Goal: Information Seeking & Learning: Learn about a topic

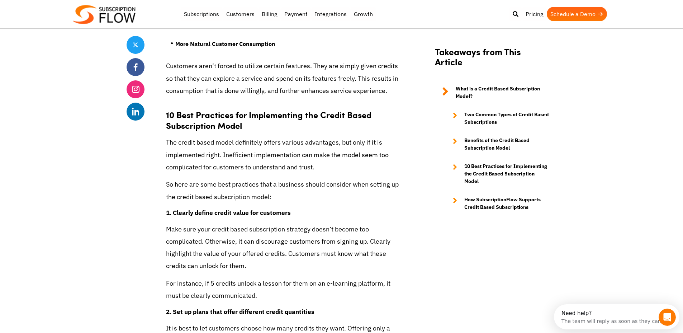
scroll to position [1882, 0]
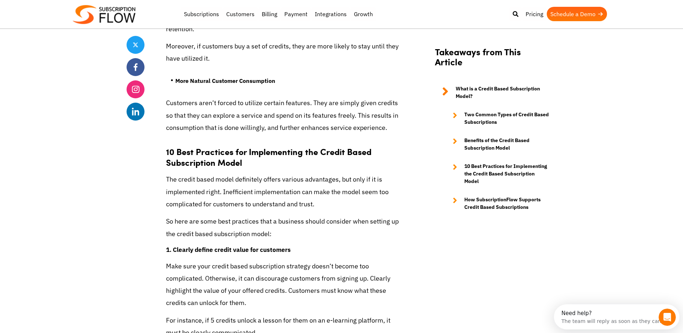
click at [381, 173] on p "The credit based model definitely offers various advantages, but only if it is …" at bounding box center [284, 191] width 237 height 37
click at [399, 173] on p "The credit based model definitely offers various advantages, but only if it is …" at bounding box center [284, 191] width 237 height 37
click at [395, 173] on p "The credit based model definitely offers various advantages, but only if it is …" at bounding box center [284, 191] width 237 height 37
click at [325, 173] on p "The credit based model definitely offers various advantages, but only if it is …" at bounding box center [284, 191] width 237 height 37
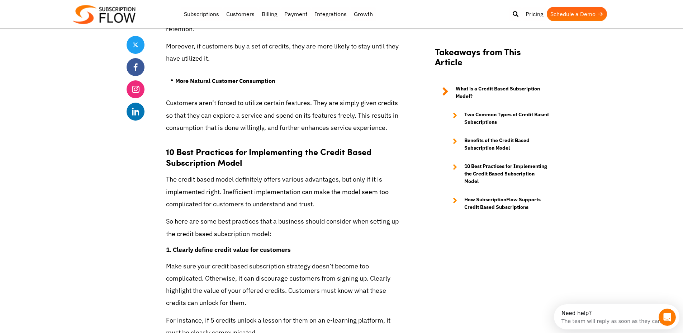
click at [326, 173] on p "The credit based model definitely offers various advantages, but only if it is …" at bounding box center [284, 191] width 237 height 37
click at [327, 173] on p "The credit based model definitely offers various advantages, but only if it is …" at bounding box center [284, 191] width 237 height 37
click at [316, 178] on p "The credit based model definitely offers various advantages, but only if it is …" at bounding box center [284, 191] width 237 height 37
click at [283, 182] on p "The credit based model definitely offers various advantages, but only if it is …" at bounding box center [284, 191] width 237 height 37
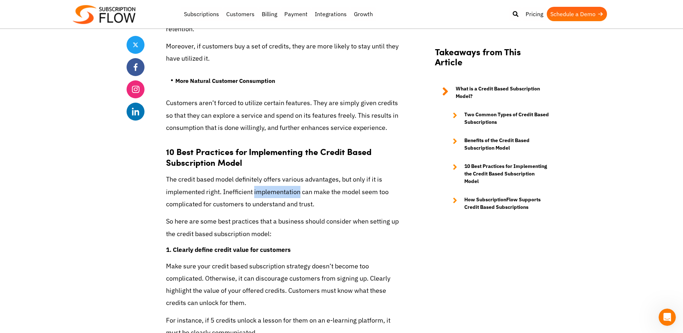
click at [284, 182] on p "The credit based model definitely offers various advantages, but only if it is …" at bounding box center [284, 191] width 237 height 37
click at [313, 173] on p "The credit based model definitely offers various advantages, but only if it is …" at bounding box center [284, 191] width 237 height 37
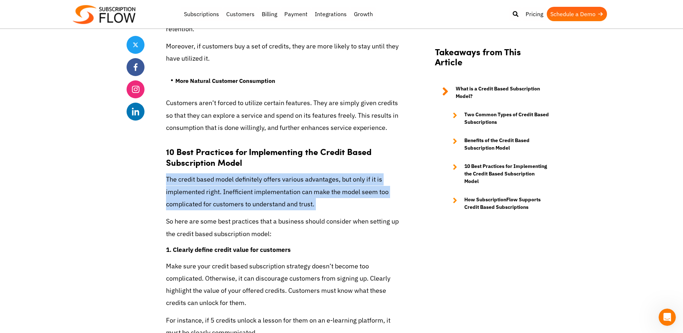
click at [313, 173] on p "The credit based model definitely offers various advantages, but only if it is …" at bounding box center [284, 191] width 237 height 37
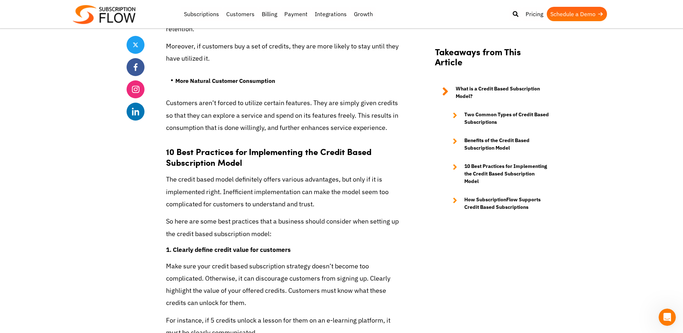
click at [317, 181] on p "The credit based model definitely offers various advantages, but only if it is …" at bounding box center [284, 191] width 237 height 37
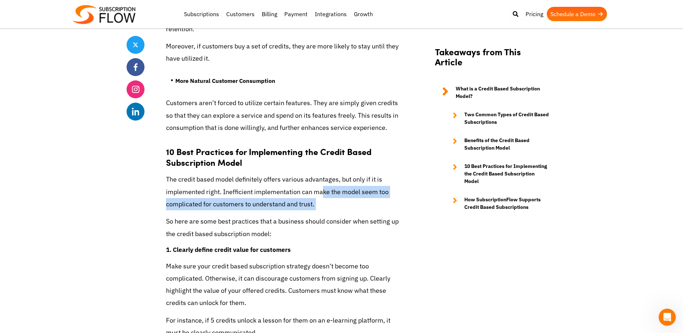
click at [317, 181] on p "The credit based model definitely offers various advantages, but only if it is …" at bounding box center [284, 191] width 237 height 37
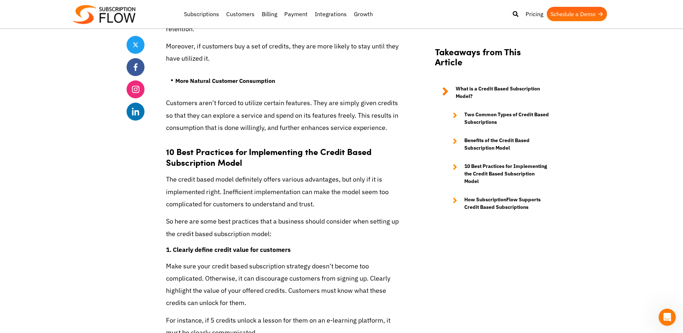
click at [262, 182] on p "The credit based model definitely offers various advantages, but only if it is …" at bounding box center [284, 191] width 237 height 37
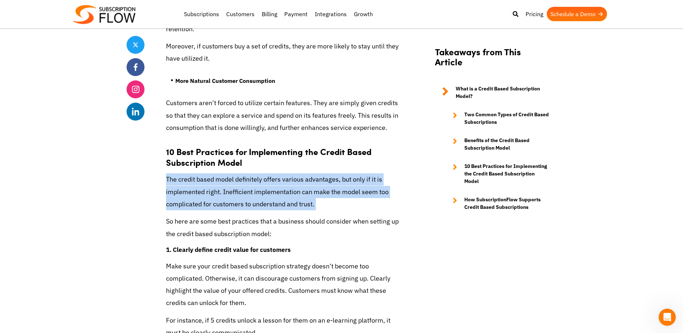
click at [262, 182] on p "The credit based model definitely offers various advantages, but only if it is …" at bounding box center [284, 191] width 237 height 37
click at [288, 184] on p "The credit based model definitely offers various advantages, but only if it is …" at bounding box center [284, 191] width 237 height 37
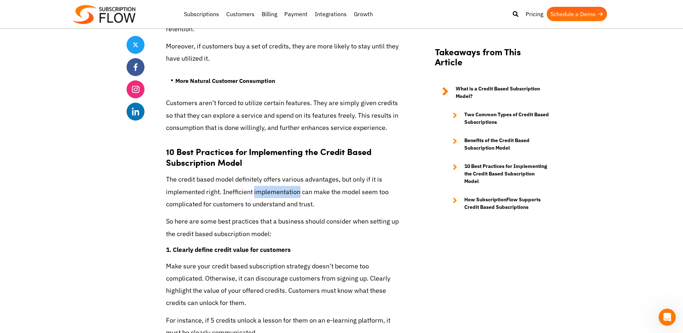
click at [288, 184] on p "The credit based model definitely offers various advantages, but only if it is …" at bounding box center [284, 191] width 237 height 37
click at [279, 191] on p "The credit based model definitely offers various advantages, but only if it is …" at bounding box center [284, 191] width 237 height 37
click at [279, 192] on p "The credit based model definitely offers various advantages, but only if it is …" at bounding box center [284, 191] width 237 height 37
click at [253, 219] on p "So here are some best practices that a business should consider when setting up…" at bounding box center [284, 227] width 237 height 24
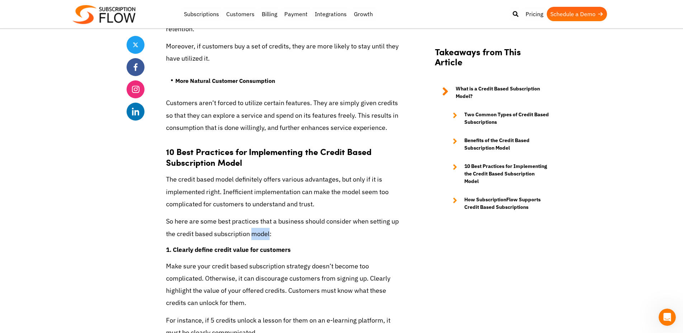
click at [253, 219] on p "So here are some best practices that a business should consider when setting up…" at bounding box center [284, 227] width 237 height 24
click at [262, 187] on p "The credit based model definitely offers various advantages, but only if it is …" at bounding box center [284, 191] width 237 height 37
click at [271, 194] on p "The credit based model definitely offers various advantages, but only if it is …" at bounding box center [284, 191] width 237 height 37
click at [300, 187] on p "The credit based model definitely offers various advantages, but only if it is …" at bounding box center [284, 191] width 237 height 37
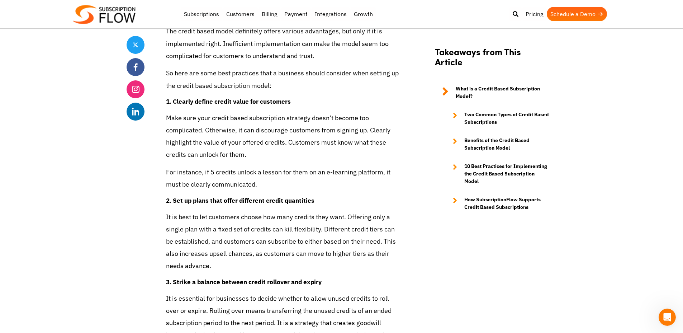
scroll to position [2034, 0]
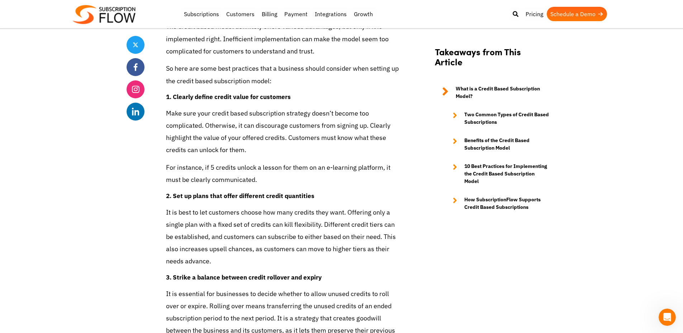
click at [339, 107] on p "Make sure your credit based subscription strategy doesn’t become too complicate…" at bounding box center [284, 131] width 237 height 49
click at [277, 110] on p "Make sure your credit based subscription strategy doesn’t become too complicate…" at bounding box center [284, 131] width 237 height 49
click at [289, 107] on p "Make sure your credit based subscription strategy doesn’t become too complicate…" at bounding box center [284, 131] width 237 height 49
click at [291, 107] on p "Make sure your credit based subscription strategy doesn’t become too complicate…" at bounding box center [284, 131] width 237 height 49
click at [293, 107] on p "Make sure your credit based subscription strategy doesn’t become too complicate…" at bounding box center [284, 131] width 237 height 49
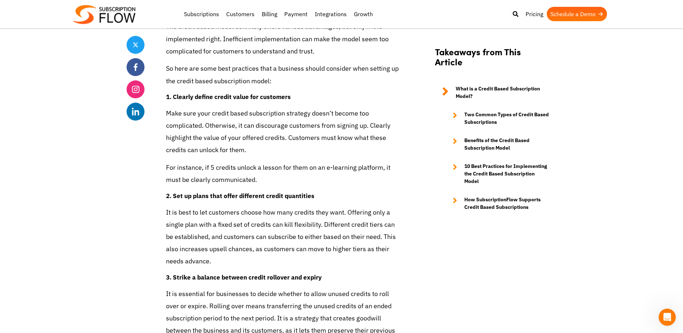
click at [294, 108] on p "Make sure your credit based subscription strategy doesn’t become too complicate…" at bounding box center [284, 131] width 237 height 49
click at [298, 107] on p "Make sure your credit based subscription strategy doesn’t become too complicate…" at bounding box center [284, 131] width 237 height 49
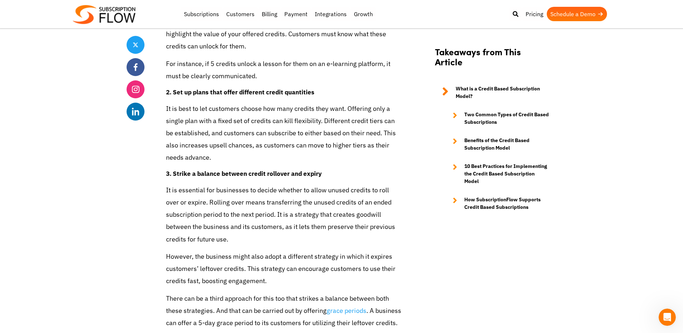
scroll to position [2147, 0]
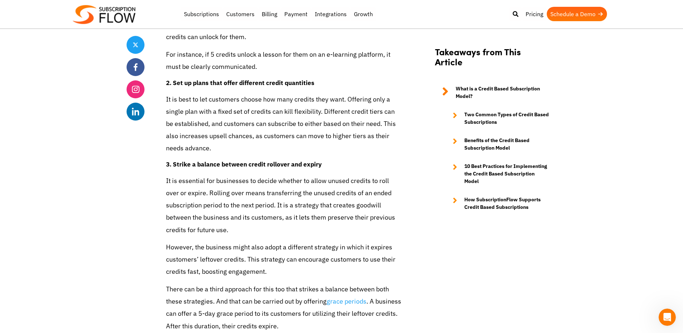
click at [227, 177] on p "It is essential for businesses to decide whether to allow unused credits to rol…" at bounding box center [284, 205] width 237 height 61
click at [273, 108] on p "It is best to let customers choose how many credits they want. Offering only a …" at bounding box center [284, 123] width 237 height 61
click at [293, 93] on p "It is best to let customers choose how many credits they want. Offering only a …" at bounding box center [284, 123] width 237 height 61
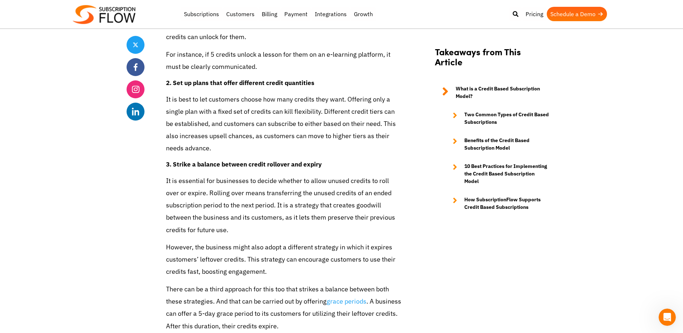
click at [293, 93] on p "It is best to let customers choose how many credits they want. Offering only a …" at bounding box center [284, 123] width 237 height 61
click at [252, 203] on p "It is essential for businesses to decide whether to allow unused credits to rol…" at bounding box center [284, 205] width 237 height 61
click at [359, 135] on p "It is best to let customers choose how many credits they want. Offering only a …" at bounding box center [284, 123] width 237 height 61
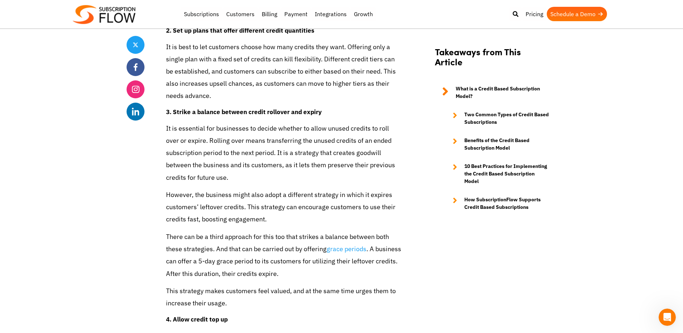
click at [248, 256] on p "There can be a third approach for this too that strikes a balance between both …" at bounding box center [284, 255] width 237 height 49
click at [254, 255] on p "There can be a third approach for this too that strikes a balance between both …" at bounding box center [284, 255] width 237 height 49
click at [256, 250] on p "There can be a third approach for this too that strikes a balance between both …" at bounding box center [284, 255] width 237 height 49
click at [255, 249] on p "There can be a third approach for this too that strikes a balance between both …" at bounding box center [284, 255] width 237 height 49
click at [252, 240] on p "There can be a third approach for this too that strikes a balance between both …" at bounding box center [284, 255] width 237 height 49
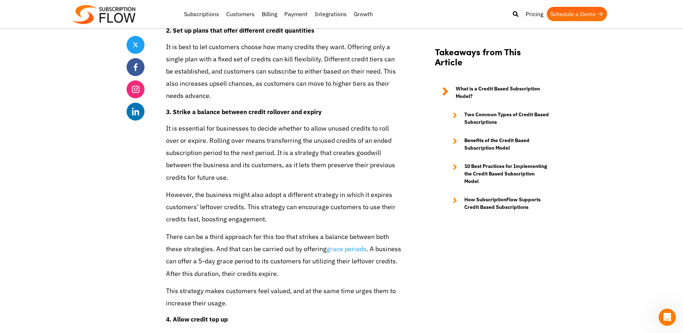
scroll to position [2288, 0]
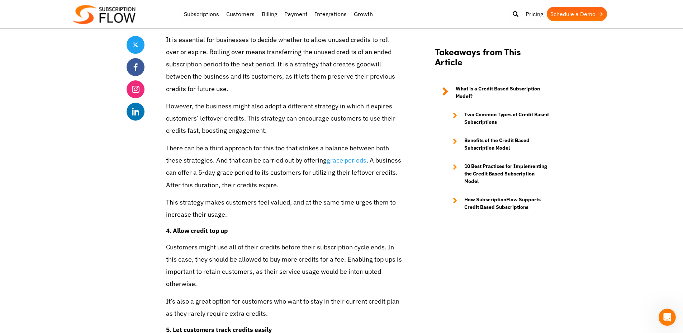
click at [265, 206] on p "This strategy makes customers feel valued, and at the same time urges them to i…" at bounding box center [284, 208] width 237 height 24
click at [267, 201] on p "This strategy makes customers feel valued, and at the same time urges them to i…" at bounding box center [284, 208] width 237 height 24
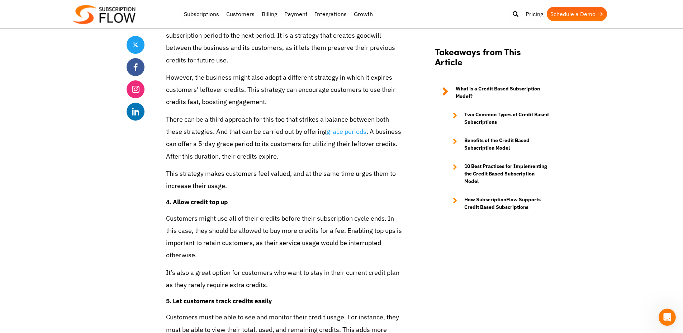
click at [270, 197] on h4 "4. Allow credit top up" at bounding box center [284, 201] width 237 height 9
click at [204, 266] on p "It’s also a great option for customers who want to stay in their current credit…" at bounding box center [284, 278] width 237 height 24
click at [275, 266] on p "It’s also a great option for customers who want to stay in their current credit…" at bounding box center [284, 278] width 237 height 24
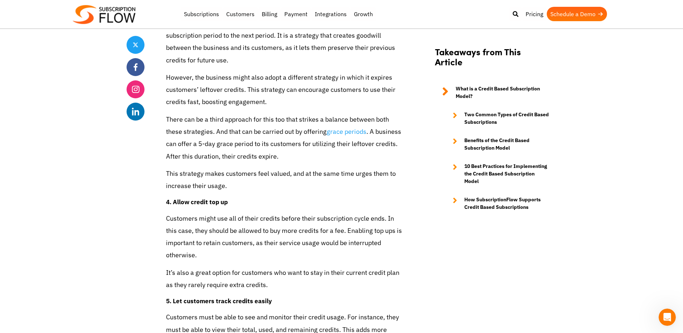
click at [311, 266] on p "It’s also a great option for customers who want to stay in their current credit…" at bounding box center [284, 278] width 237 height 24
click at [313, 266] on p "It’s also a great option for customers who want to stay in their current credit…" at bounding box center [284, 278] width 237 height 24
click at [251, 266] on p "It’s also a great option for customers who want to stay in their current credit…" at bounding box center [284, 278] width 237 height 24
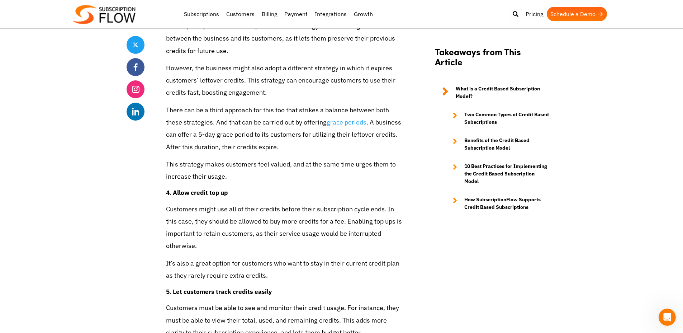
click at [267, 257] on p "It’s also a great option for customers who want to stay in their current credit…" at bounding box center [284, 269] width 237 height 24
click at [240, 257] on p "It’s also a great option for customers who want to stay in their current credit…" at bounding box center [284, 269] width 237 height 24
click at [217, 257] on p "It’s also a great option for customers who want to stay in their current credit…" at bounding box center [284, 269] width 237 height 24
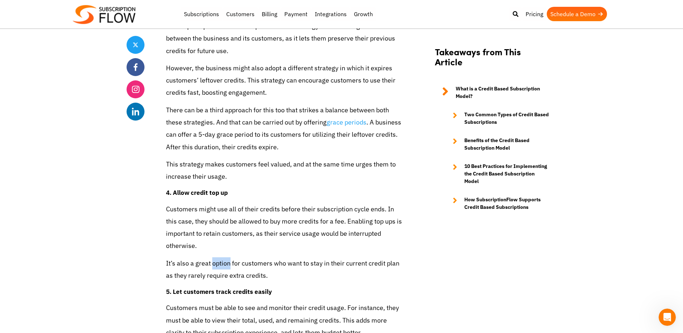
click at [217, 257] on p "It’s also a great option for customers who want to stay in their current credit…" at bounding box center [284, 269] width 237 height 24
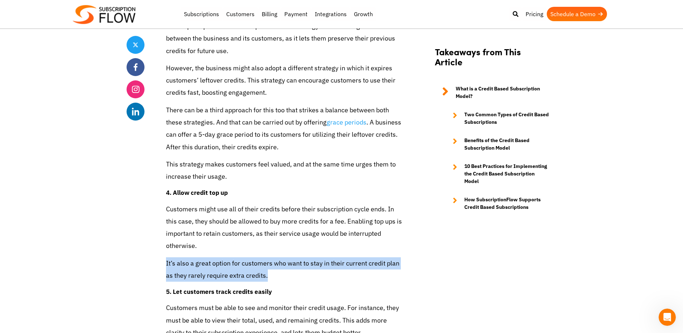
click at [217, 257] on p "It’s also a great option for customers who want to stay in their current credit…" at bounding box center [284, 269] width 237 height 24
click at [307, 257] on p "It’s also a great option for customers who want to stay in their current credit…" at bounding box center [284, 269] width 237 height 24
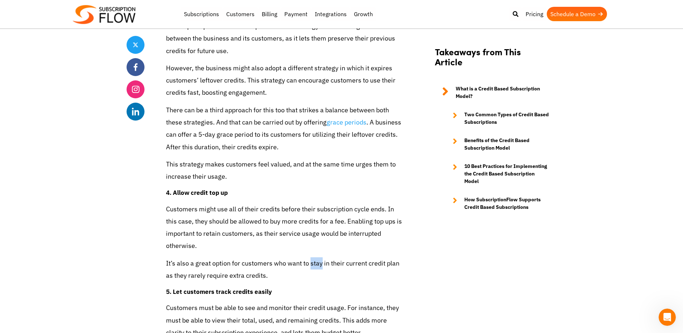
click at [307, 257] on p "It’s also a great option for customers who want to stay in their current credit…" at bounding box center [284, 269] width 237 height 24
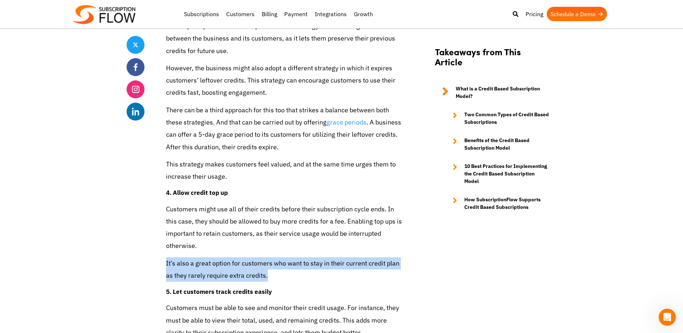
click at [307, 257] on p "It’s also a great option for customers who want to stay in their current credit…" at bounding box center [284, 269] width 237 height 24
click at [235, 260] on p "It’s also a great option for customers who want to stay in their current credit…" at bounding box center [284, 269] width 237 height 24
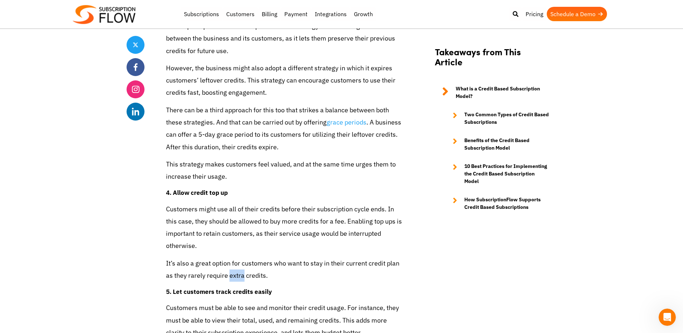
click at [235, 260] on p "It’s also a great option for customers who want to stay in their current credit…" at bounding box center [284, 269] width 237 height 24
click at [242, 257] on p "It’s also a great option for customers who want to stay in their current credit…" at bounding box center [284, 269] width 237 height 24
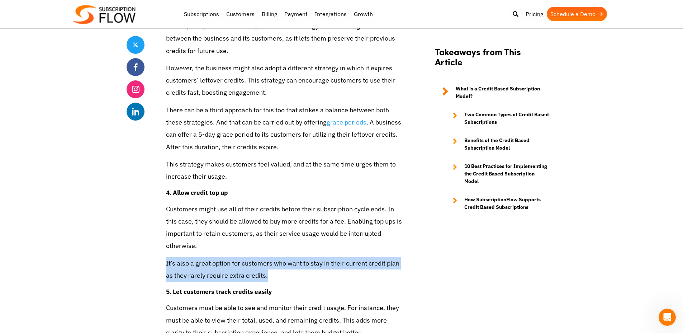
click at [242, 257] on p "It’s also a great option for customers who want to stay in their current credit…" at bounding box center [284, 269] width 237 height 24
click at [281, 257] on p "It’s also a great option for customers who want to stay in their current credit…" at bounding box center [284, 269] width 237 height 24
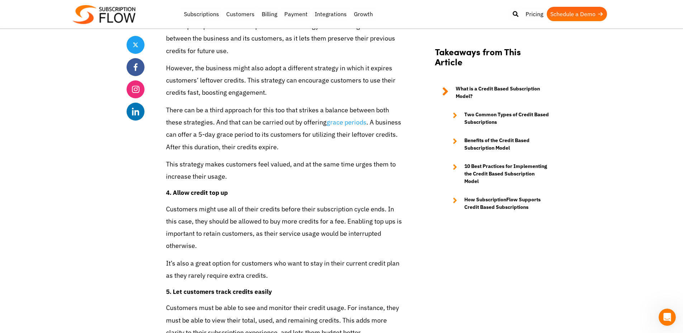
click at [261, 257] on p "It’s also a great option for customers who want to stay in their current credit…" at bounding box center [284, 269] width 237 height 24
click at [268, 203] on p "Customers might use all of their credits before their subscription cycle ends. …" at bounding box center [284, 227] width 237 height 49
click at [295, 207] on p "Customers might use all of their credits before their subscription cycle ends. …" at bounding box center [284, 227] width 237 height 49
click at [313, 210] on p "Customers might use all of their credits before their subscription cycle ends. …" at bounding box center [284, 227] width 237 height 49
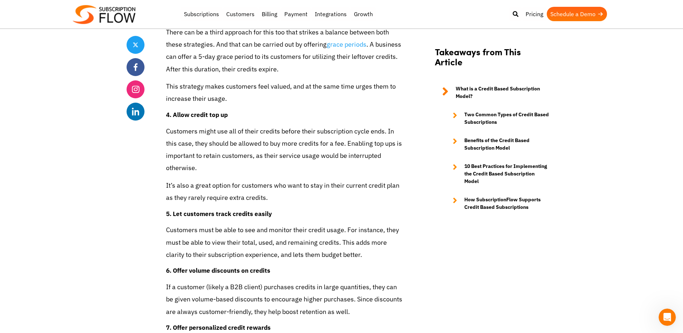
scroll to position [2441, 0]
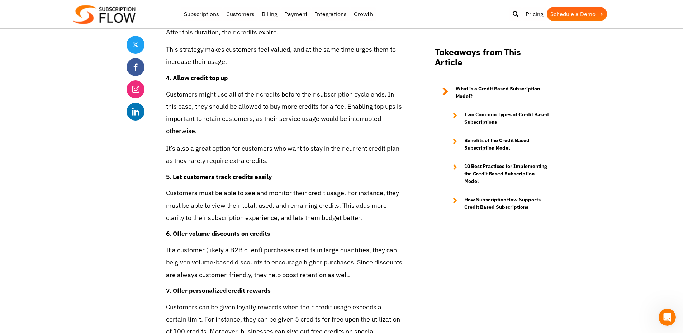
click at [270, 229] on strong "6. Offer volume discounts on credits" at bounding box center [218, 233] width 104 height 8
click at [262, 199] on p "Customers must be able to see and monitor their credit usage. For instance, the…" at bounding box center [284, 205] width 237 height 37
drag, startPoint x: 256, startPoint y: 144, endPoint x: 277, endPoint y: 151, distance: 22.2
click at [256, 143] on p "It’s also a great option for customers who want to stay in their current credit…" at bounding box center [284, 154] width 237 height 24
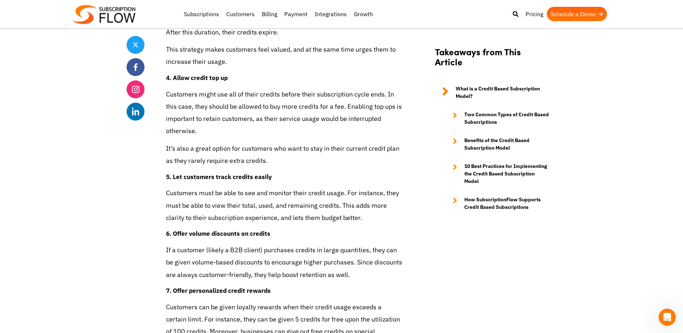
drag, startPoint x: 247, startPoint y: 186, endPoint x: 253, endPoint y: 186, distance: 6.8
click at [247, 187] on p "Customers must be able to see and monitor their credit usage. For instance, the…" at bounding box center [284, 205] width 237 height 37
click at [309, 190] on p "Customers must be able to see and monitor their credit usage. For instance, the…" at bounding box center [284, 205] width 237 height 37
click at [369, 209] on p "Customers must be able to see and monitor their credit usage. For instance, the…" at bounding box center [284, 205] width 237 height 37
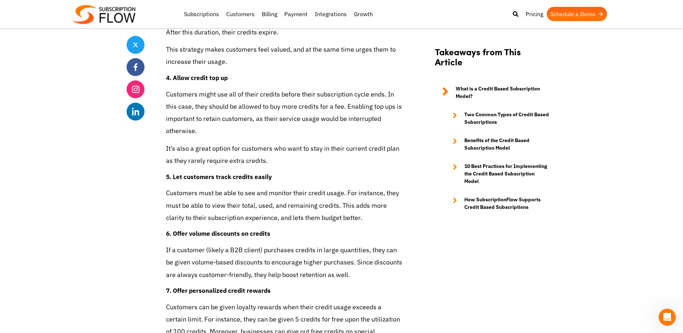
scroll to position [2509, 0]
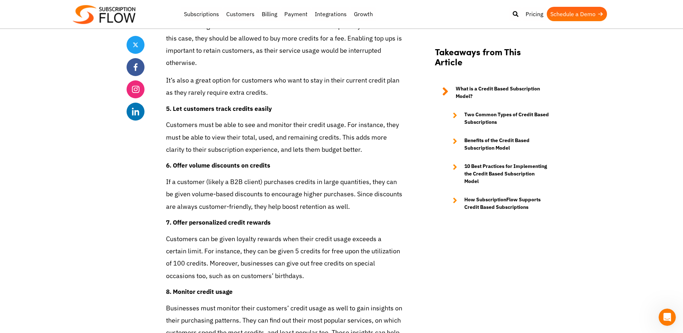
click at [367, 218] on h4 "7. Offer personalized credit rewards" at bounding box center [284, 222] width 237 height 9
drag, startPoint x: 309, startPoint y: 153, endPoint x: 313, endPoint y: 157, distance: 4.8
click at [309, 161] on h4 "6. Offer volume discounts on credits" at bounding box center [284, 165] width 237 height 9
click at [305, 176] on p "If a customer (likely a B2B client) purchases credits in large quantities, they…" at bounding box center [284, 194] width 237 height 37
click at [308, 176] on p "If a customer (likely a B2B client) purchases credits in large quantities, they…" at bounding box center [284, 194] width 237 height 37
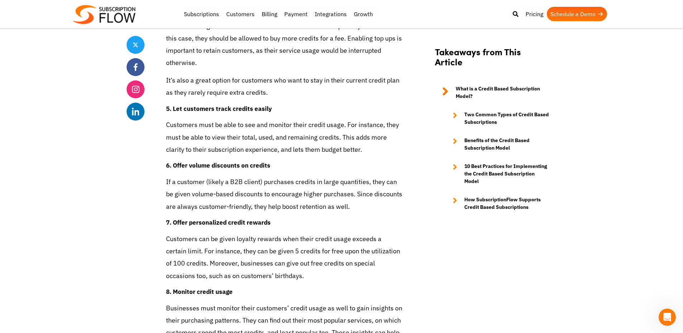
click at [350, 161] on h4 "6. Offer volume discounts on credits" at bounding box center [284, 165] width 237 height 9
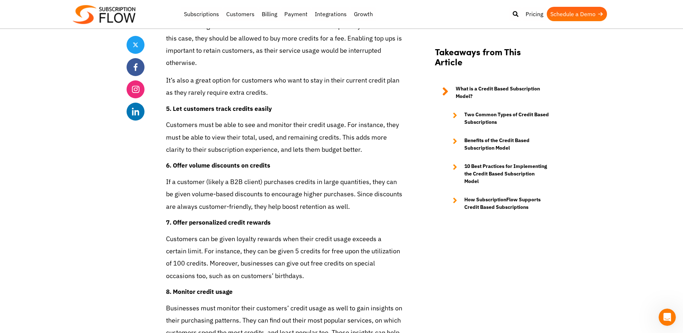
click at [343, 143] on p "Customers must be able to see and monitor their credit usage. For instance, the…" at bounding box center [284, 137] width 237 height 37
click at [348, 161] on h4 "6. Offer volume discounts on credits" at bounding box center [284, 165] width 237 height 9
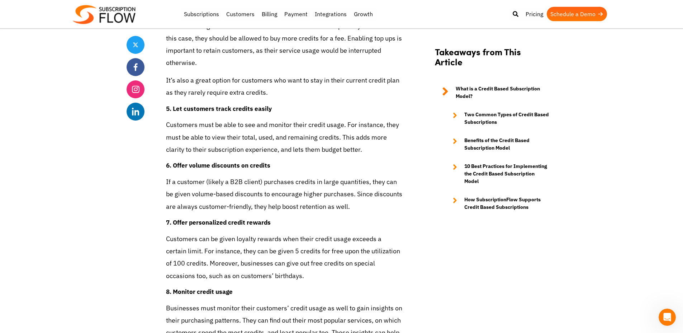
click at [343, 176] on p "If a customer (likely a B2B client) purchases credits in large quantities, they…" at bounding box center [284, 194] width 237 height 37
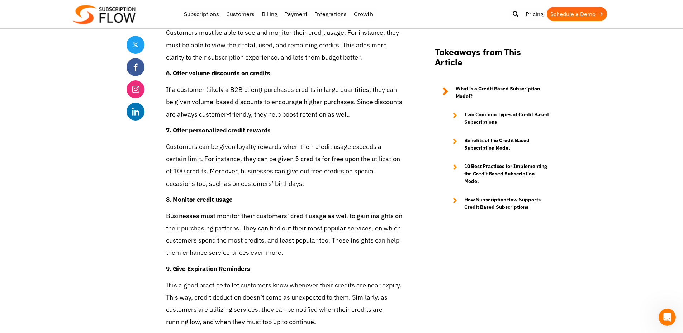
scroll to position [2606, 0]
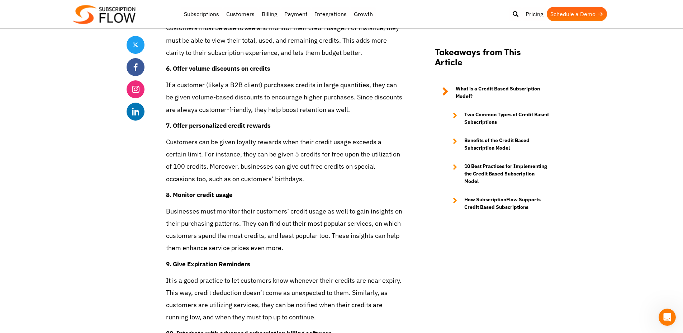
click at [314, 170] on p "Customers can be given loyalty rewards when their credit usage exceeds a certai…" at bounding box center [284, 160] width 237 height 49
click at [353, 165] on p "Customers can be given loyalty rewards when their credit usage exceeds a certai…" at bounding box center [284, 160] width 237 height 49
click at [360, 159] on p "Customers can be given loyalty rewards when their credit usage exceeds a certai…" at bounding box center [284, 160] width 237 height 49
click at [361, 158] on p "Customers can be given loyalty rewards when their credit usage exceeds a certai…" at bounding box center [284, 160] width 237 height 49
click at [362, 158] on p "Customers can be given loyalty rewards when their credit usage exceeds a certai…" at bounding box center [284, 160] width 237 height 49
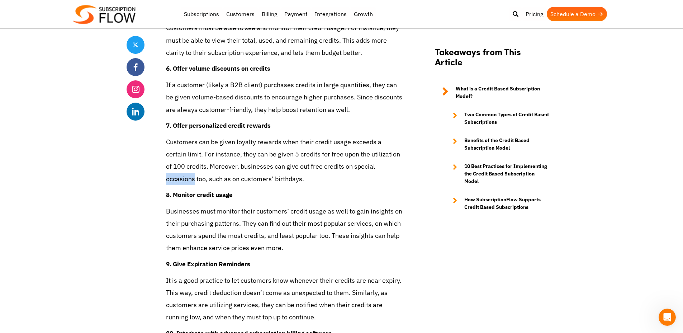
click at [362, 158] on p "Customers can be given loyalty rewards when their credit usage exceeds a certai…" at bounding box center [284, 160] width 237 height 49
click at [360, 138] on p "Customers can be given loyalty rewards when their credit usage exceeds a certai…" at bounding box center [284, 160] width 237 height 49
click at [248, 143] on p "Customers can be given loyalty rewards when their credit usage exceeds a certai…" at bounding box center [284, 160] width 237 height 49
click at [265, 136] on p "Customers can be given loyalty rewards when their credit usage exceeds a certai…" at bounding box center [284, 160] width 237 height 49
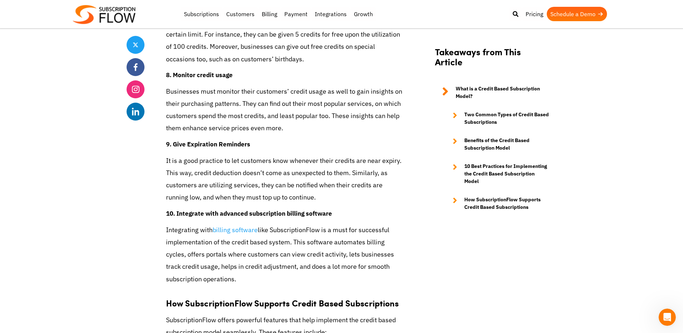
scroll to position [2841, 0]
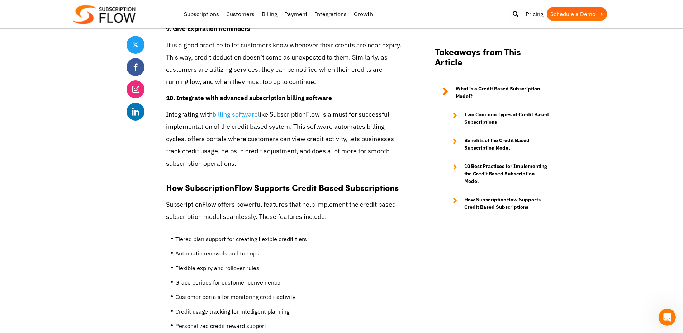
click at [326, 149] on p "Integrating with billing software like SubscriptionFlow is a must for successfu…" at bounding box center [284, 138] width 237 height 61
click at [193, 132] on p "Integrating with billing software like SubscriptionFlow is a must for successfu…" at bounding box center [284, 138] width 237 height 61
click at [294, 125] on p "Integrating with billing software like SubscriptionFlow is a must for successfu…" at bounding box center [284, 138] width 237 height 61
drag, startPoint x: 314, startPoint y: 88, endPoint x: 316, endPoint y: 92, distance: 4.7
click at [314, 94] on strong "10. Integrate with advanced subscription billing software" at bounding box center [249, 98] width 166 height 8
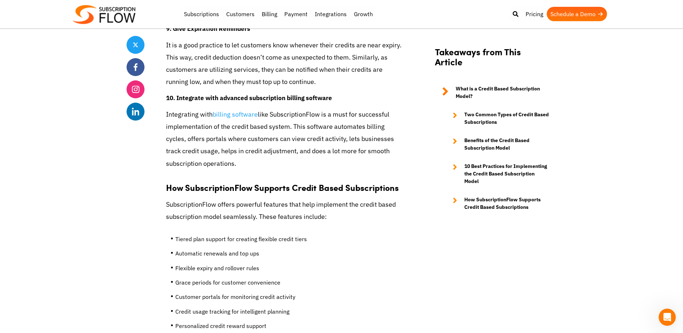
click at [330, 108] on p "Integrating with billing software like SubscriptionFlow is a must for successfu…" at bounding box center [284, 138] width 237 height 61
click at [334, 108] on p "Integrating with billing software like SubscriptionFlow is a must for successfu…" at bounding box center [284, 138] width 237 height 61
click at [230, 135] on p "Integrating with billing software like SubscriptionFlow is a must for successfu…" at bounding box center [284, 138] width 237 height 61
click at [289, 119] on p "Integrating with billing software like SubscriptionFlow is a must for successfu…" at bounding box center [284, 138] width 237 height 61
click at [332, 114] on p "Integrating with billing software like SubscriptionFlow is a must for successfu…" at bounding box center [284, 138] width 237 height 61
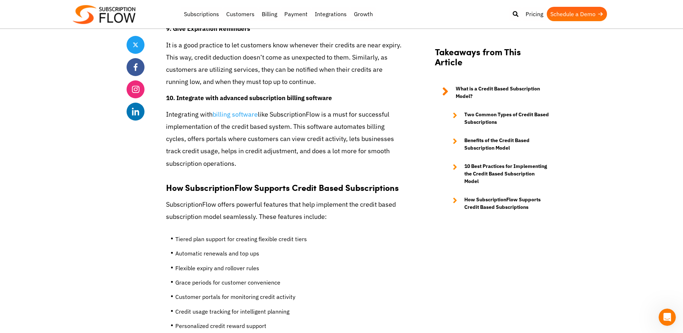
click at [222, 141] on p "Integrating with billing software like SubscriptionFlow is a must for successfu…" at bounding box center [284, 138] width 237 height 61
click at [278, 130] on p "Integrating with billing software like SubscriptionFlow is a must for successfu…" at bounding box center [284, 138] width 237 height 61
click at [343, 120] on p "Integrating with billing software like SubscriptionFlow is a must for successfu…" at bounding box center [284, 138] width 237 height 61
drag, startPoint x: 343, startPoint y: 95, endPoint x: 342, endPoint y: 105, distance: 10.1
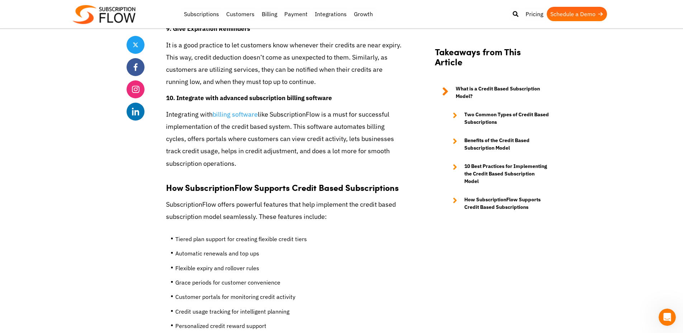
click at [336, 129] on p "Integrating with billing software like SubscriptionFlow is a must for successfu…" at bounding box center [284, 138] width 237 height 61
click at [394, 123] on p "Integrating with billing software like SubscriptionFlow is a must for successfu…" at bounding box center [284, 138] width 237 height 61
click at [237, 137] on p "Integrating with billing software like SubscriptionFlow is a must for successfu…" at bounding box center [284, 138] width 237 height 61
click at [305, 136] on p "Integrating with billing software like SubscriptionFlow is a must for successfu…" at bounding box center [284, 138] width 237 height 61
click at [329, 110] on p "Integrating with billing software like SubscriptionFlow is a must for successfu…" at bounding box center [284, 138] width 237 height 61
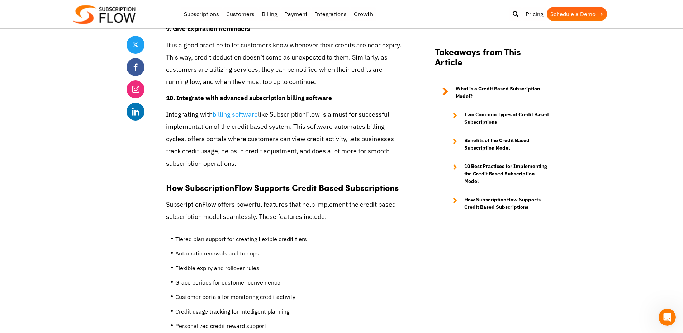
click at [312, 122] on p "Integrating with billing software like SubscriptionFlow is a must for successfu…" at bounding box center [284, 138] width 237 height 61
click at [317, 119] on p "Integrating with billing software like SubscriptionFlow is a must for successfu…" at bounding box center [284, 138] width 237 height 61
click at [358, 133] on p "Integrating with billing software like SubscriptionFlow is a must for successfu…" at bounding box center [284, 138] width 237 height 61
click at [333, 120] on p "Integrating with billing software like SubscriptionFlow is a must for successfu…" at bounding box center [284, 138] width 237 height 61
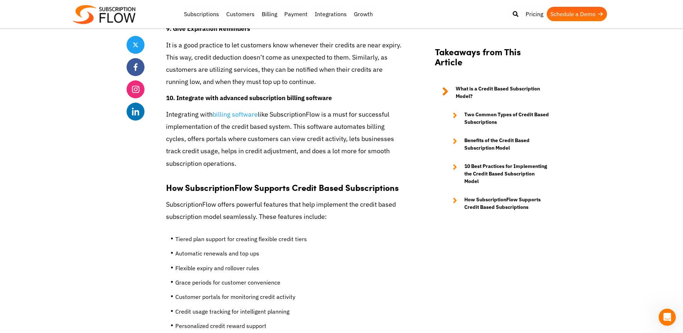
click at [294, 129] on p "Integrating with billing software like SubscriptionFlow is a must for successfu…" at bounding box center [284, 138] width 237 height 61
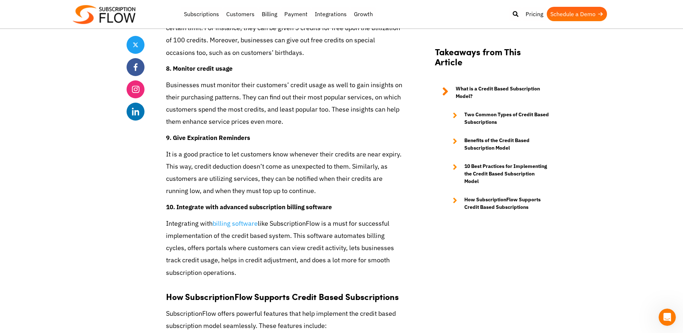
scroll to position [2585, 0]
